Goal: Task Accomplishment & Management: Manage account settings

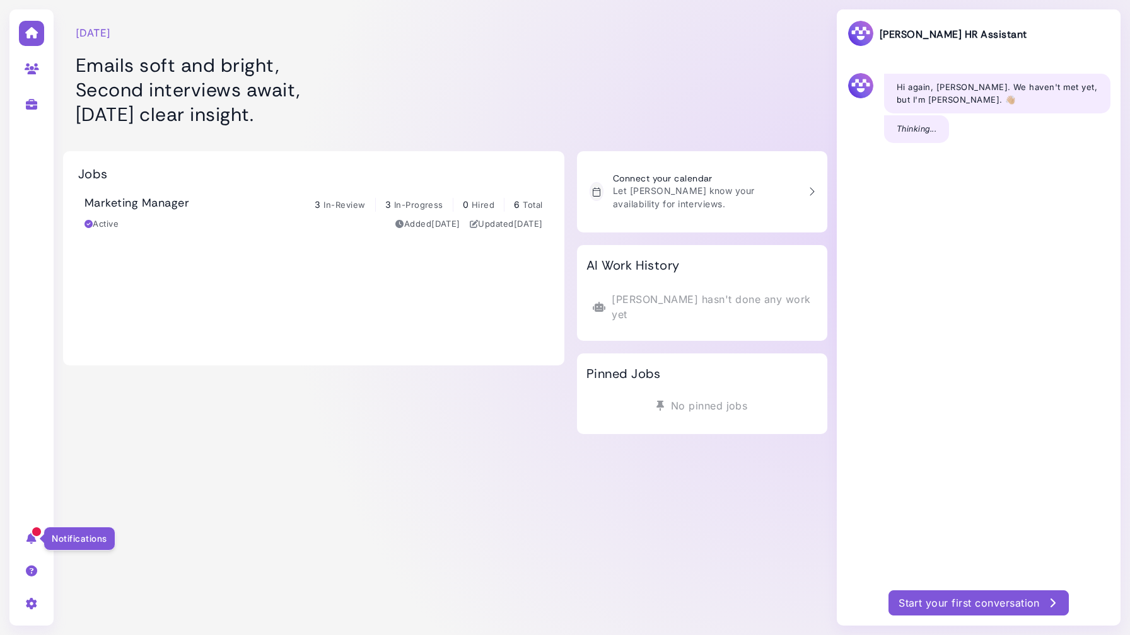
click at [27, 540] on icon at bounding box center [32, 538] width 14 height 11
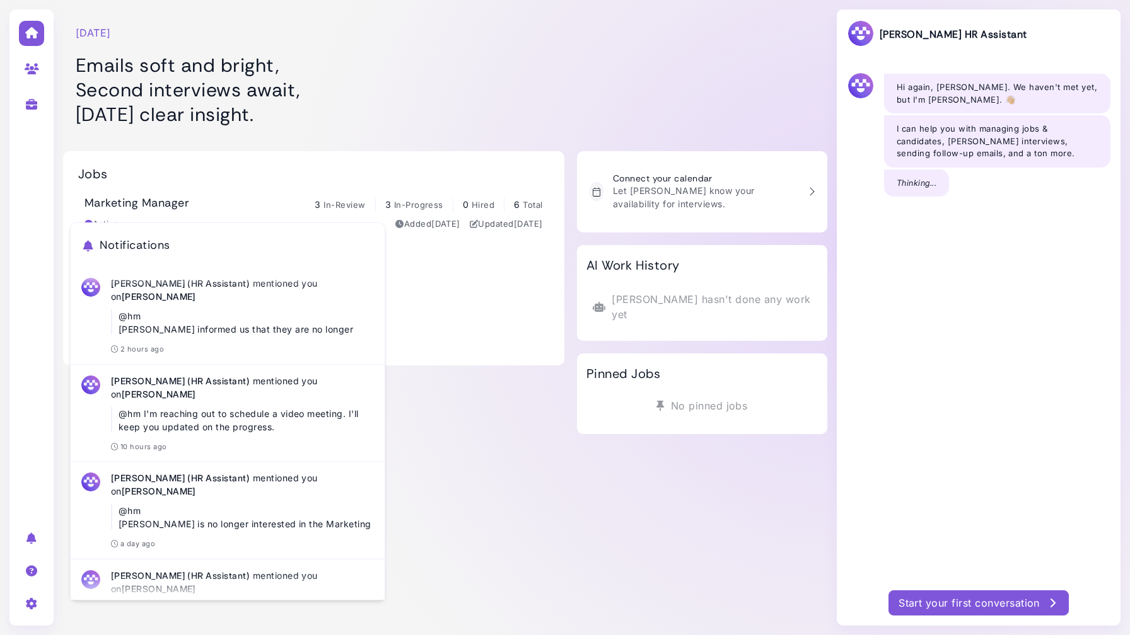
click at [504, 454] on div "[DATE] Emails soft and bright, Second interviews await, [DATE] clear insight. J…" at bounding box center [445, 317] width 764 height 635
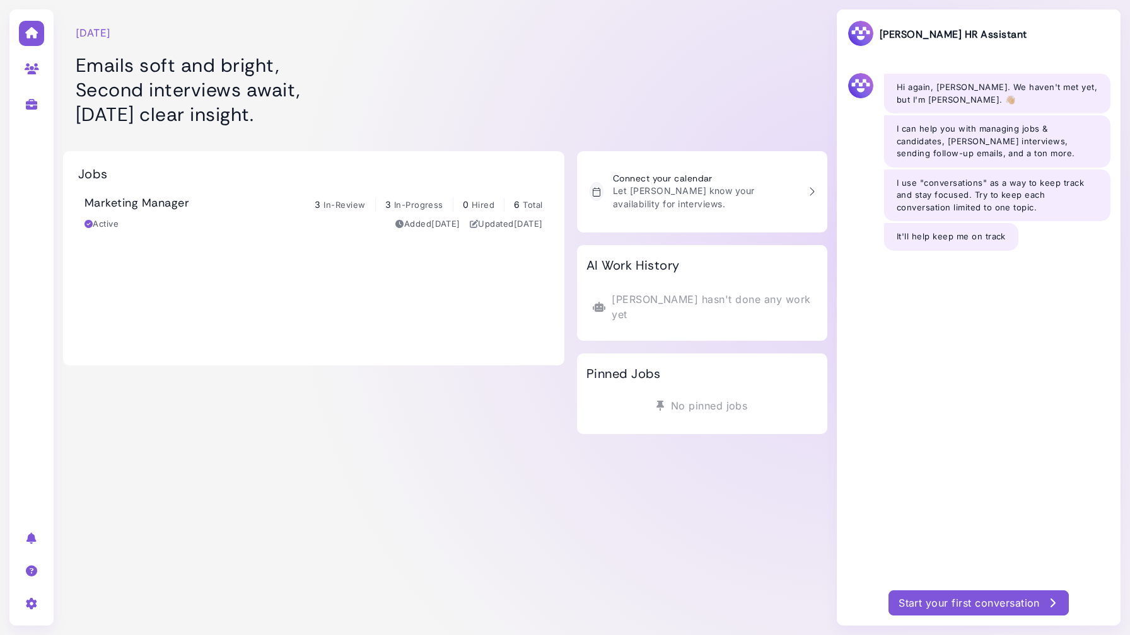
click at [131, 471] on div "[DATE] Emails soft and bright, Second interviews await, [DATE] clear insight. J…" at bounding box center [445, 317] width 764 height 635
click at [137, 203] on h3 "Marketing Manager" at bounding box center [136, 204] width 105 height 14
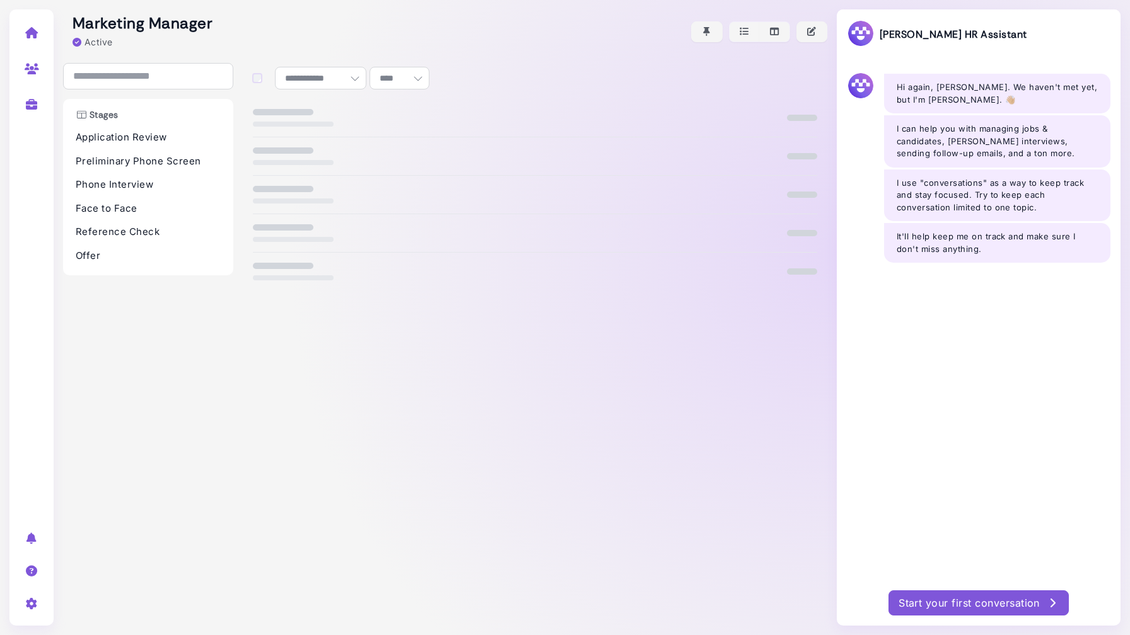
select select "**********"
select select "**"
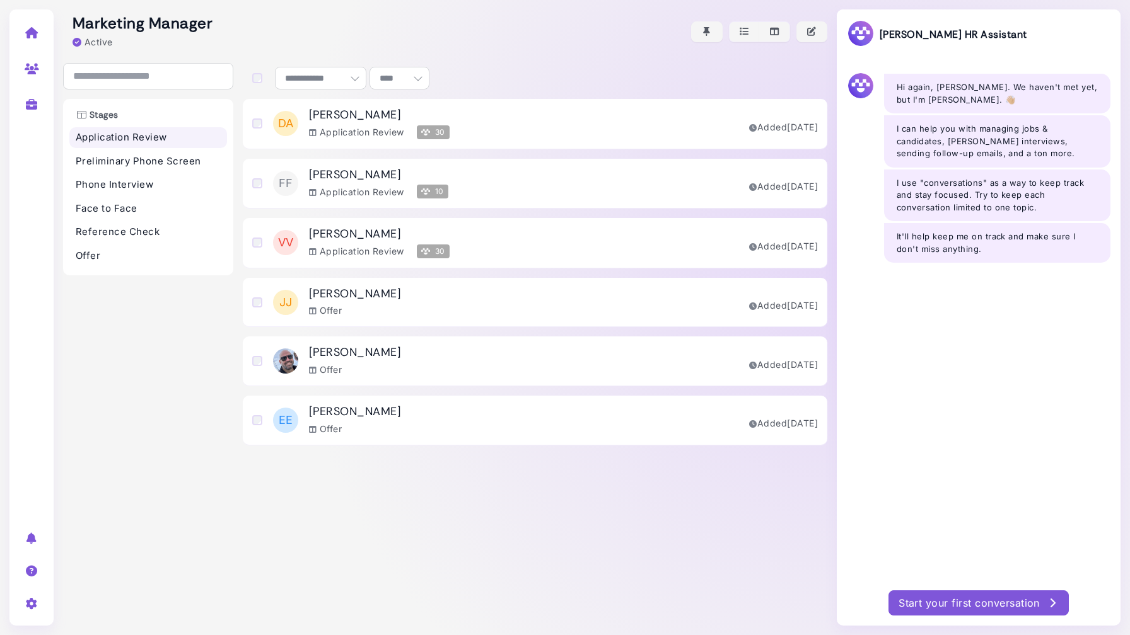
click at [147, 143] on p "Application Review" at bounding box center [148, 137] width 145 height 14
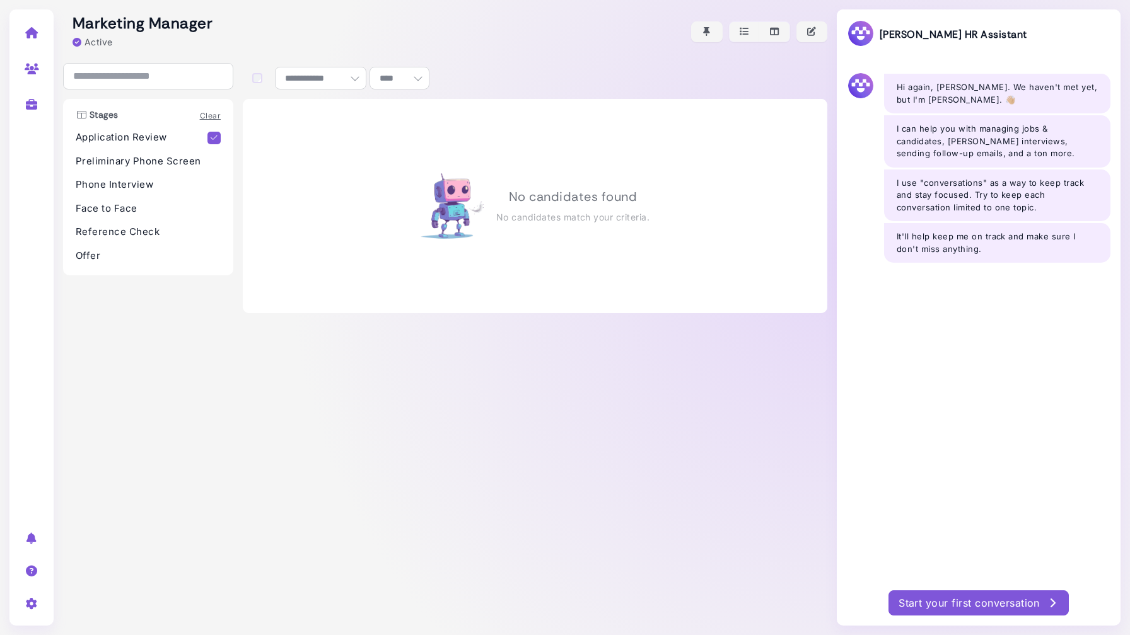
click at [148, 143] on p "Application Review" at bounding box center [142, 137] width 132 height 14
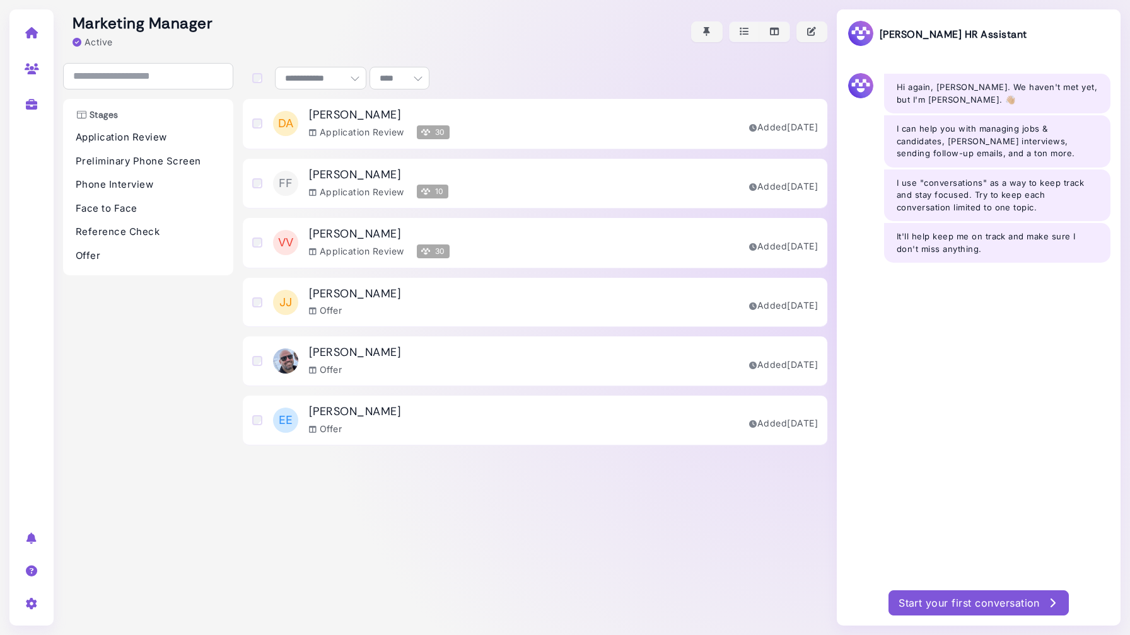
click at [390, 119] on h3 "[PERSON_NAME]" at bounding box center [379, 115] width 141 height 14
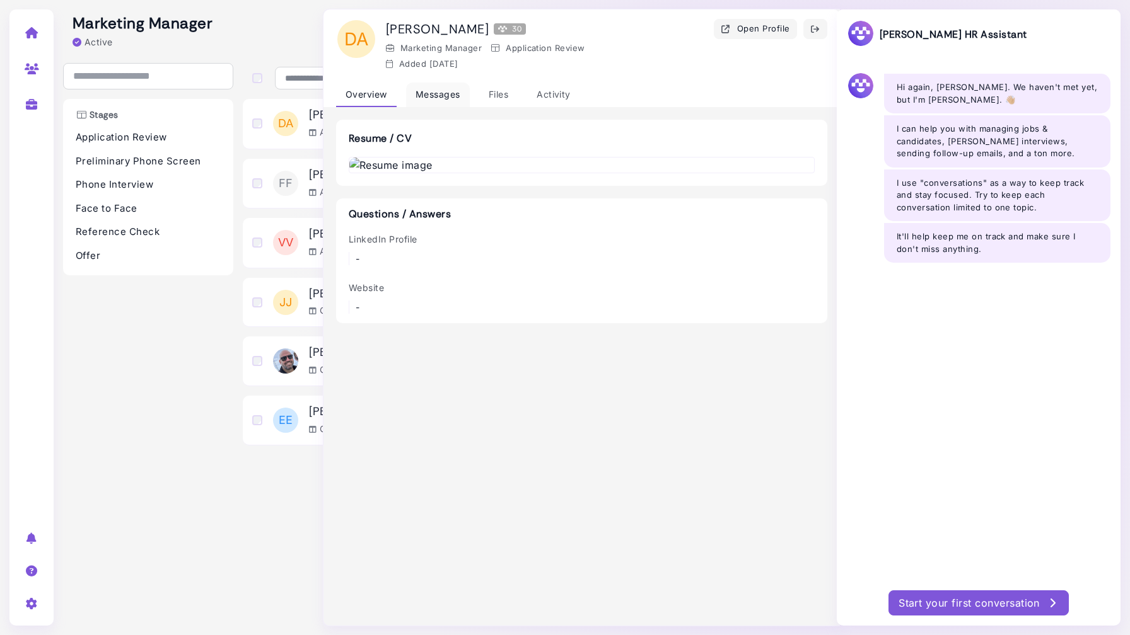
click at [443, 100] on div "Messages" at bounding box center [438, 95] width 64 height 25
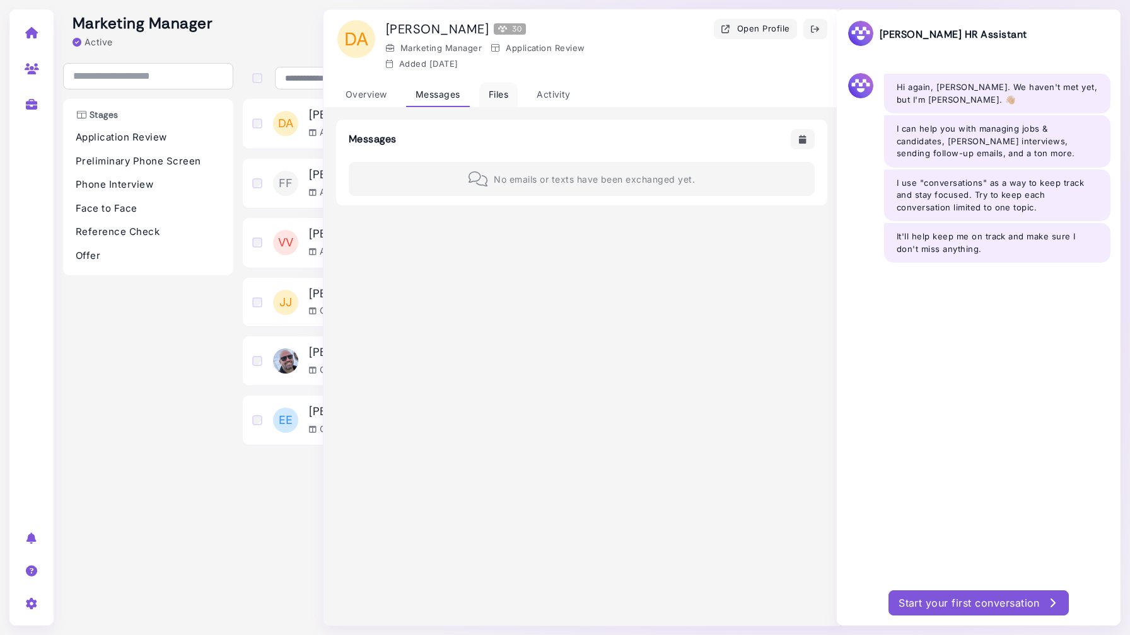
click at [509, 96] on div "Files" at bounding box center [498, 95] width 38 height 25
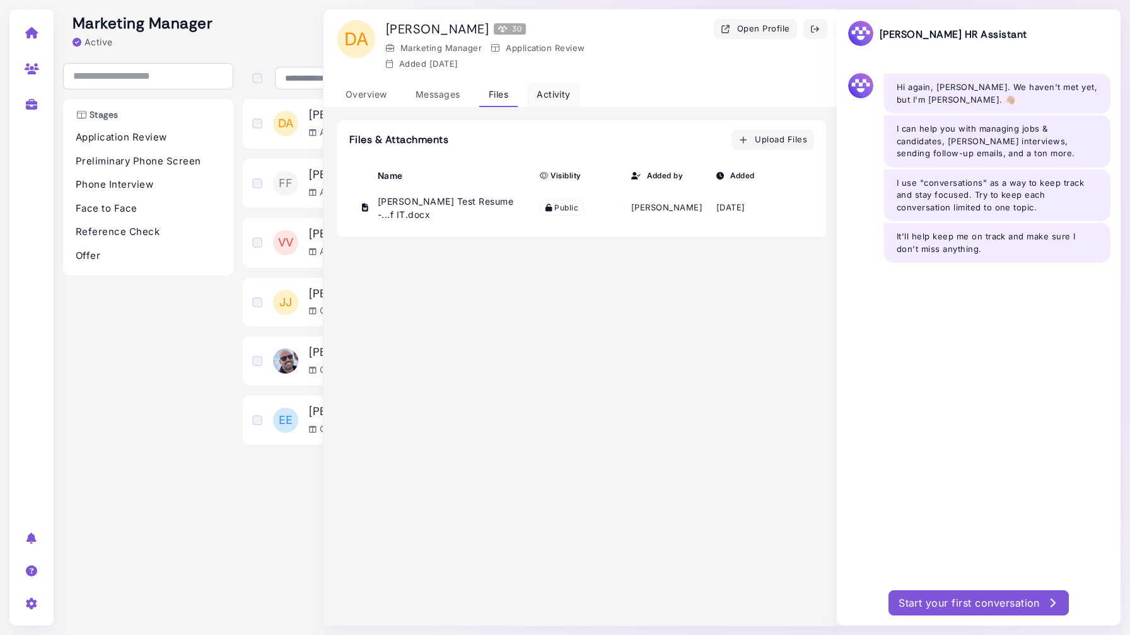
click at [539, 95] on div "Activity" at bounding box center [553, 95] width 53 height 25
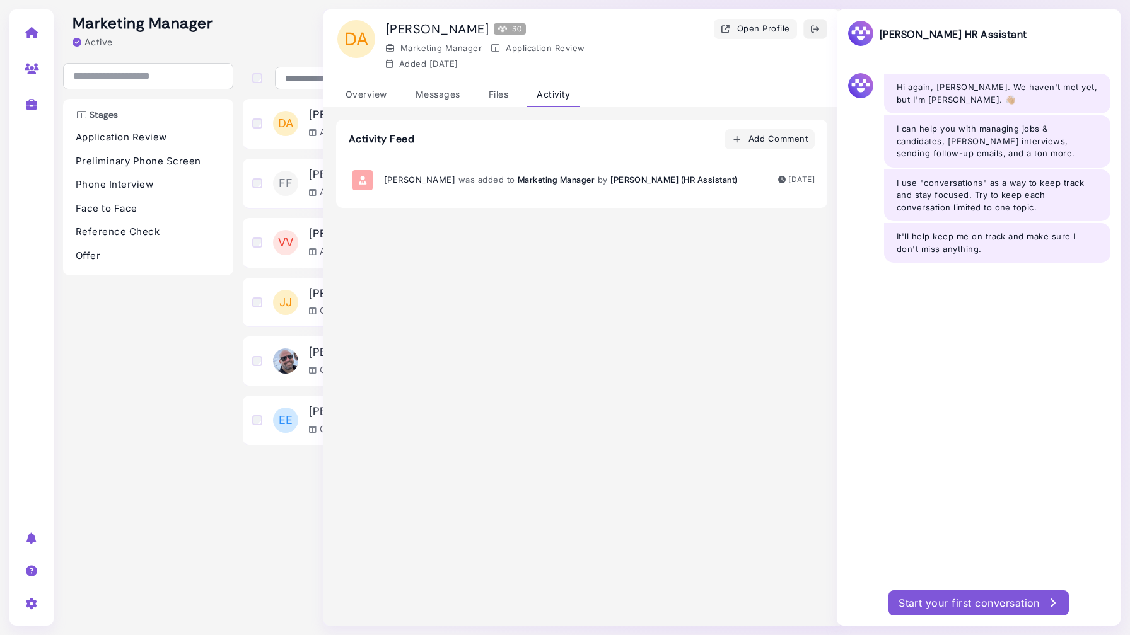
click at [813, 30] on icon "button" at bounding box center [815, 29] width 10 height 13
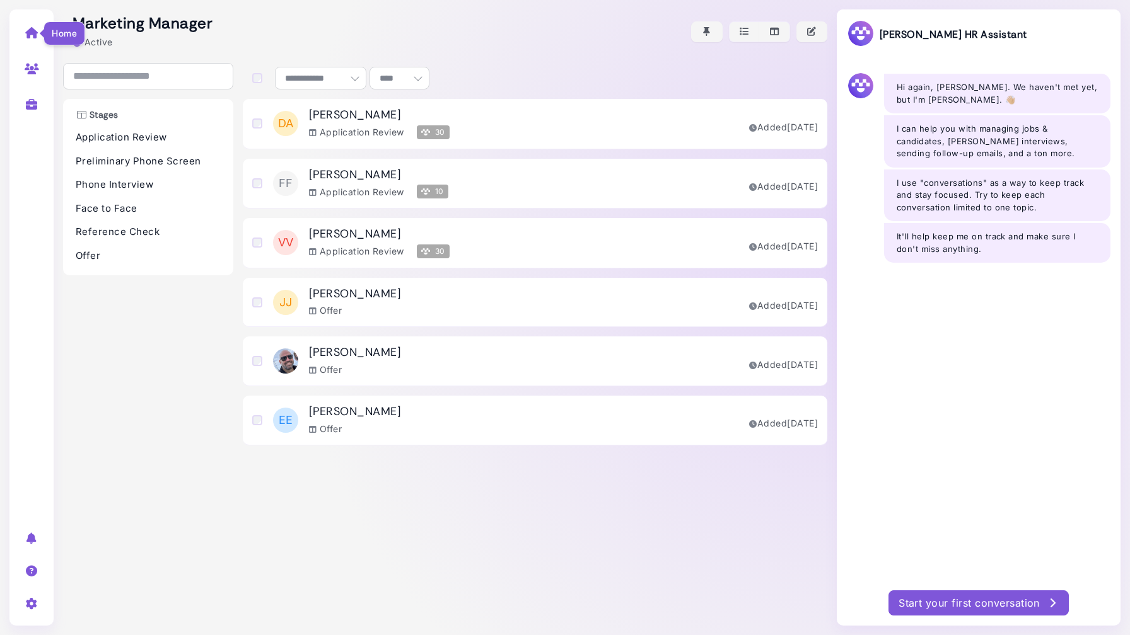
click at [33, 30] on icon at bounding box center [32, 32] width 14 height 11
